Goal: Task Accomplishment & Management: Manage account settings

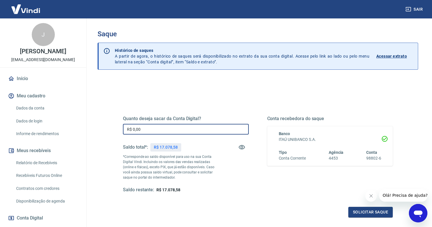
click at [183, 127] on input "R$ 0,00" at bounding box center [186, 129] width 126 height 11
click at [207, 176] on p "*Corresponde ao saldo disponível para uso na sua Conta Digital Vindi. Incluindo…" at bounding box center [170, 167] width 94 height 26
click at [177, 130] on input "R$ 17.000,20" at bounding box center [186, 129] width 126 height 11
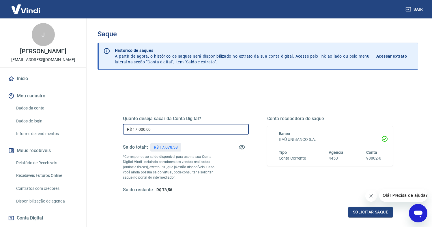
type input "R$ 17.000,00"
click at [236, 177] on div "Quanto deseja sacar da Conta Digital? R$ 17.000,00 ​ Saldo total*: R$ 17.078,58…" at bounding box center [186, 154] width 126 height 77
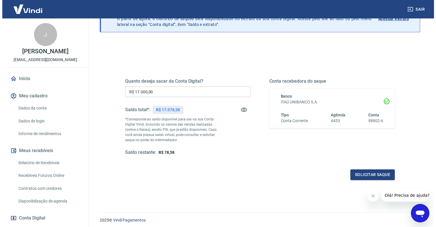
scroll to position [38, 0]
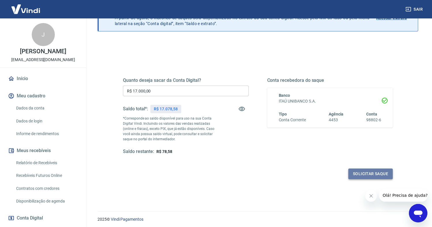
click at [356, 174] on button "Solicitar saque" at bounding box center [370, 174] width 44 height 11
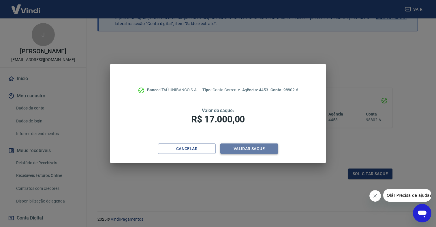
click at [233, 149] on button "Validar saque" at bounding box center [249, 149] width 58 height 11
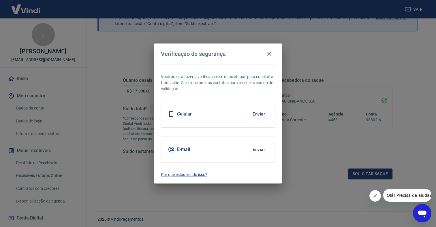
click at [224, 107] on div "Celular Enviar" at bounding box center [218, 114] width 114 height 26
click at [267, 114] on button "Enviar" at bounding box center [258, 114] width 19 height 12
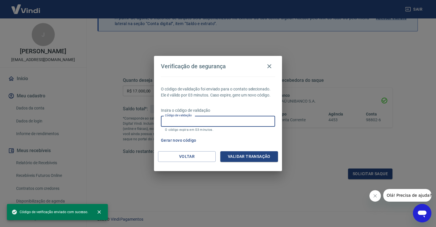
click at [191, 119] on input "Código de validação" at bounding box center [218, 121] width 114 height 11
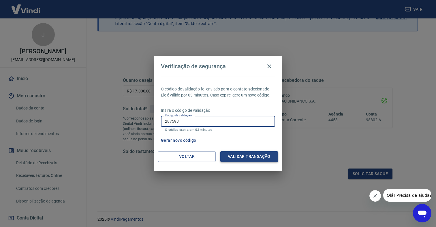
type input "287593"
click at [243, 153] on button "Validar transação" at bounding box center [249, 156] width 58 height 11
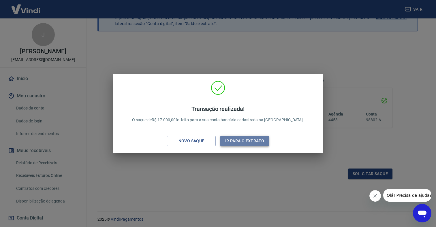
click at [256, 142] on button "Ir para o extrato" at bounding box center [244, 141] width 49 height 11
